Goal: Information Seeking & Learning: Learn about a topic

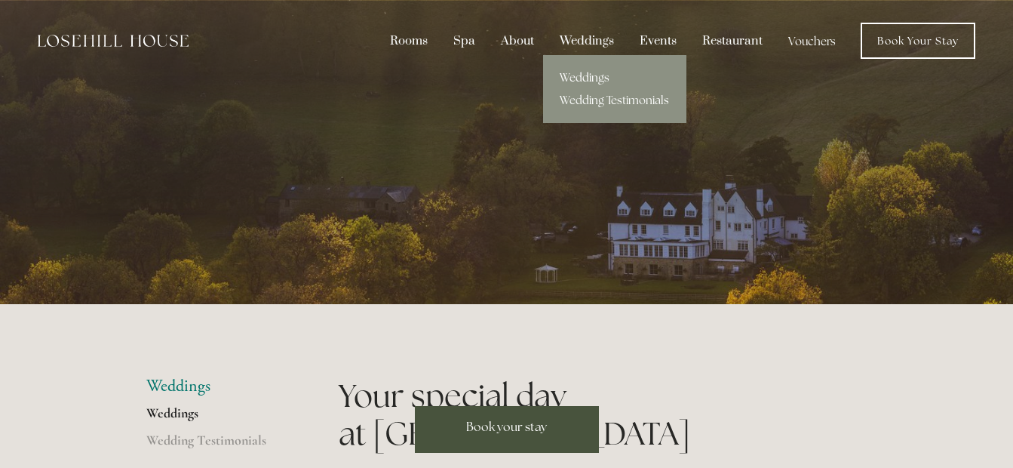
click at [611, 35] on div "Weddings" at bounding box center [586, 40] width 77 height 29
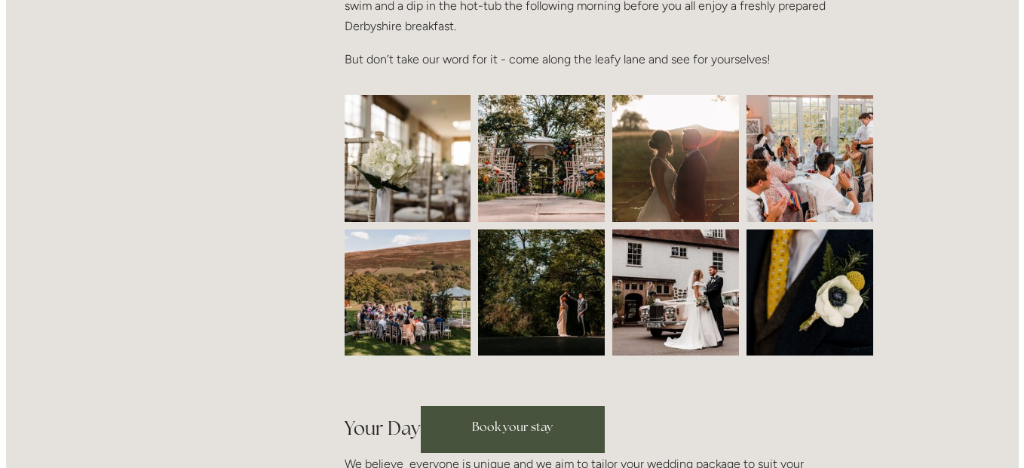
scroll to position [671, 0]
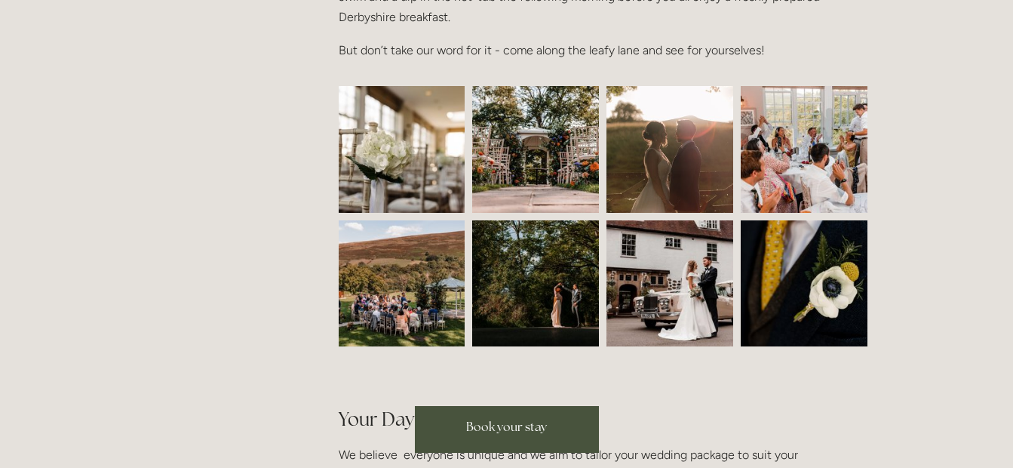
click at [395, 264] on img at bounding box center [402, 283] width 190 height 127
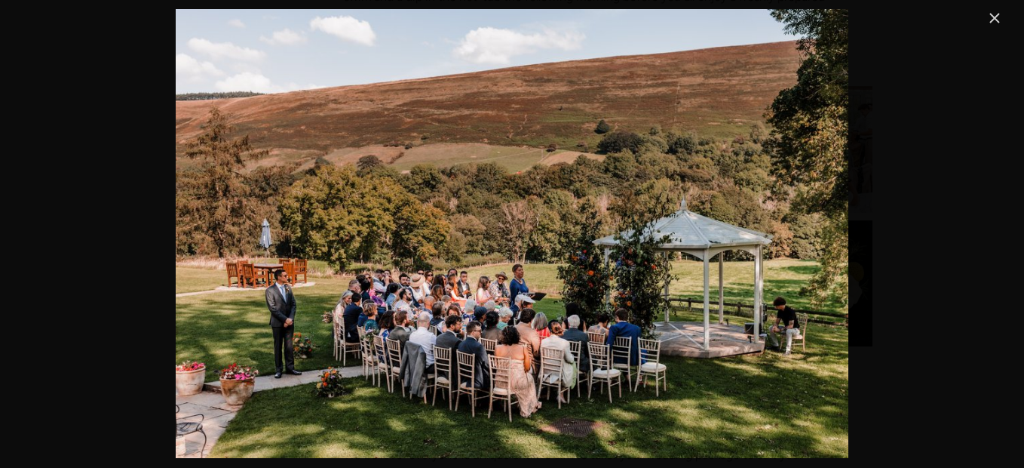
click at [998, 16] on link "Close" at bounding box center [995, 18] width 18 height 18
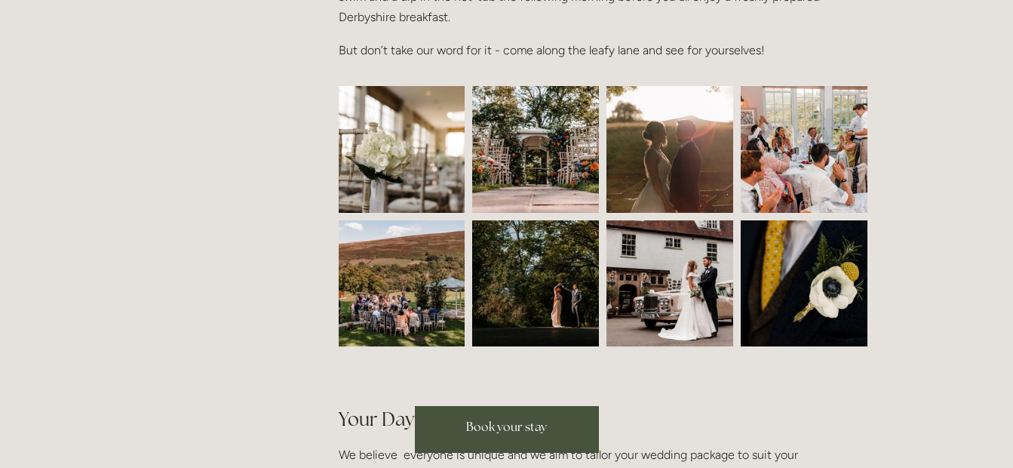
click at [528, 177] on img at bounding box center [536, 149] width 190 height 127
